Goal: Transaction & Acquisition: Download file/media

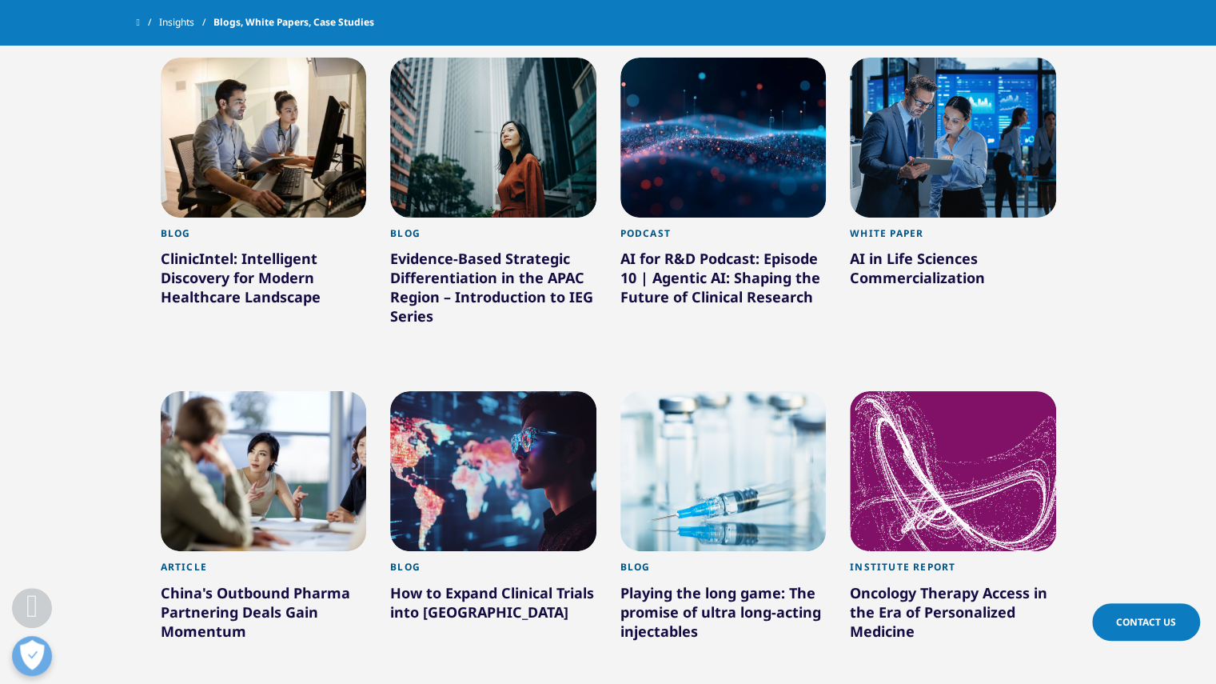
scroll to position [1256, 0]
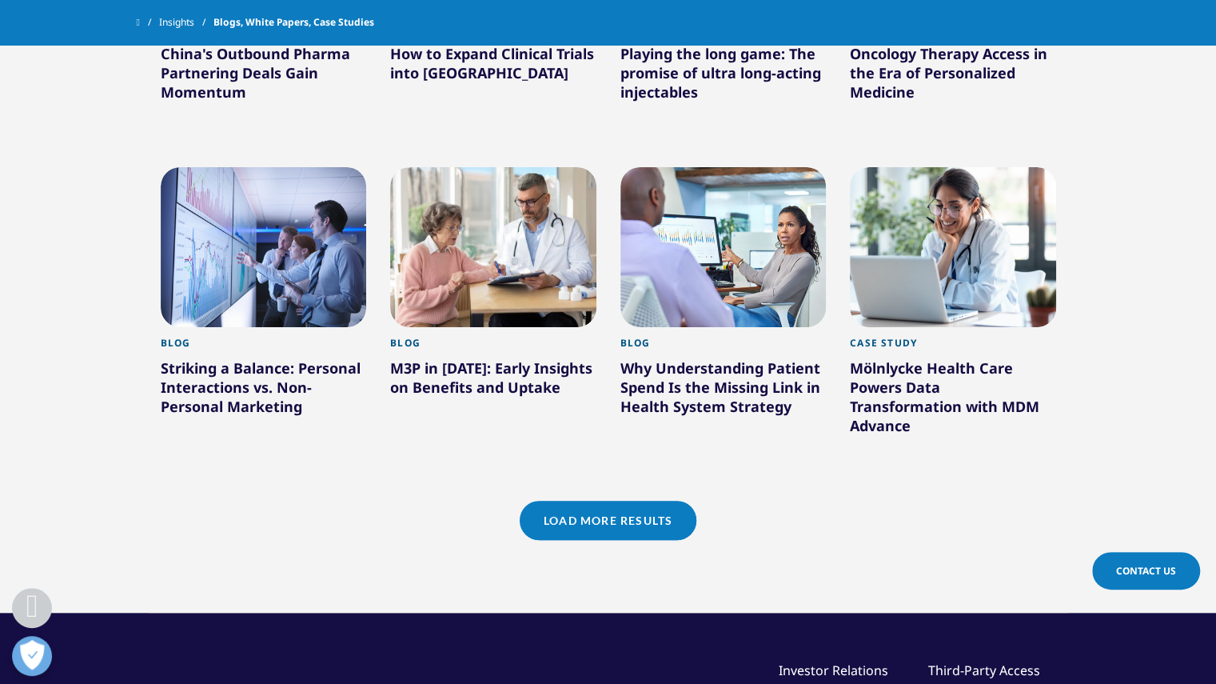
click at [895, 375] on div "Mölnlycke Health Care Powers Data Transformation with MDM Advance" at bounding box center [953, 399] width 206 height 83
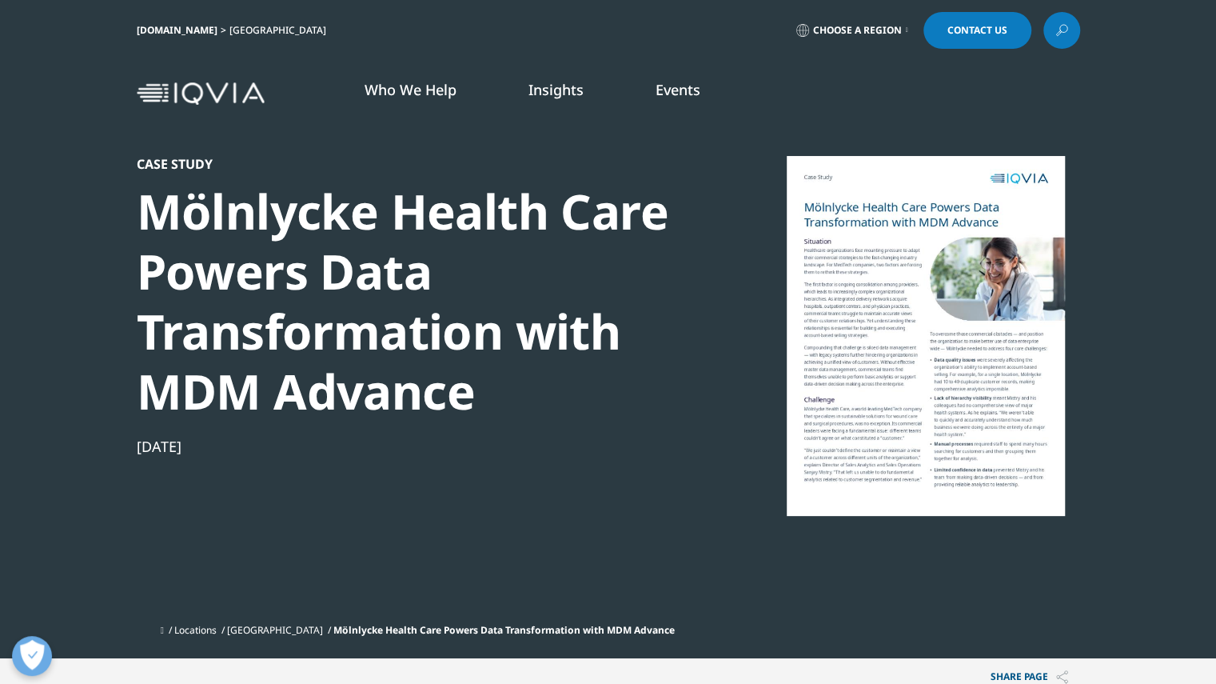
click at [977, 341] on div at bounding box center [926, 336] width 309 height 360
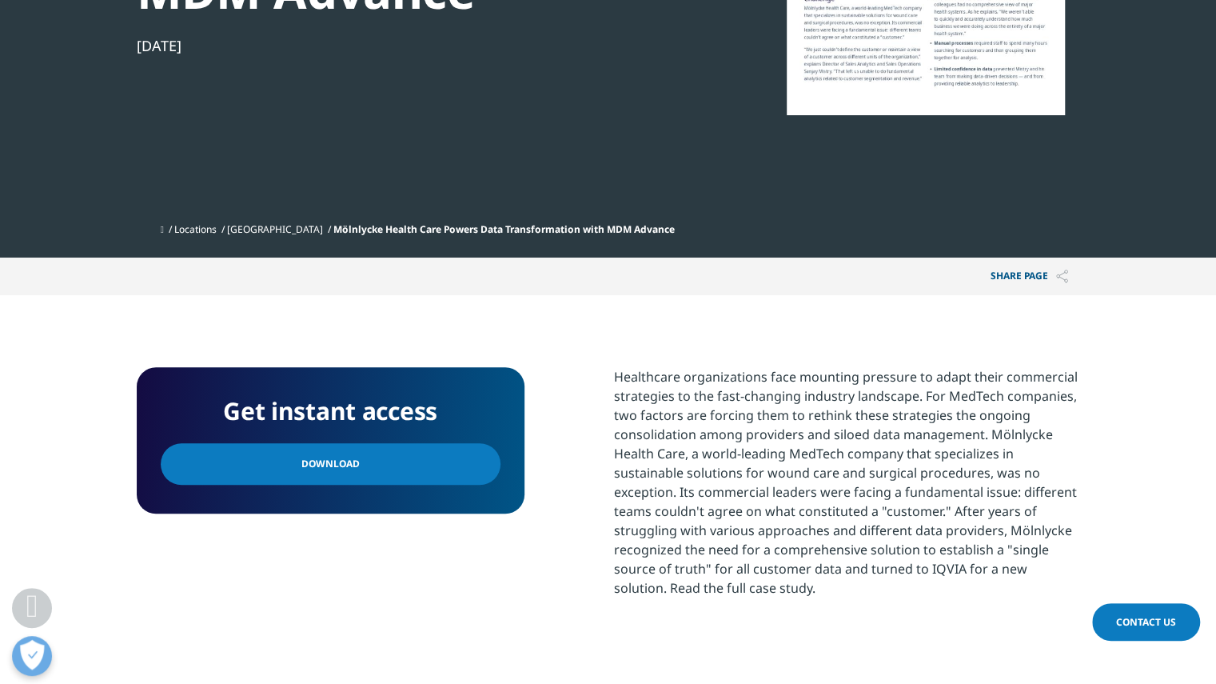
scroll to position [401, 0]
click at [382, 465] on link "Download" at bounding box center [331, 463] width 340 height 42
